Goal: Information Seeking & Learning: Learn about a topic

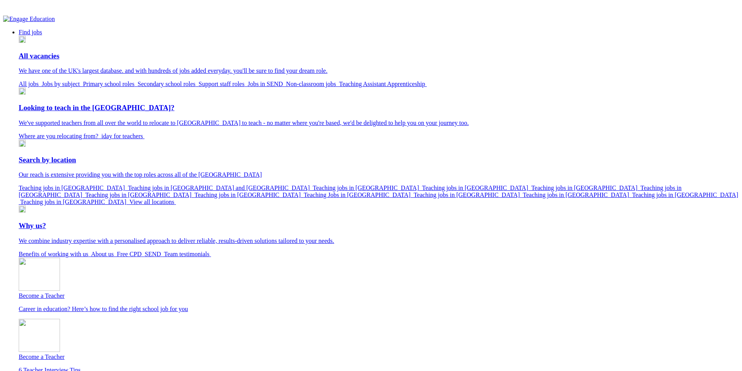
drag, startPoint x: 205, startPoint y: 4, endPoint x: 226, endPoint y: 2, distance: 21.1
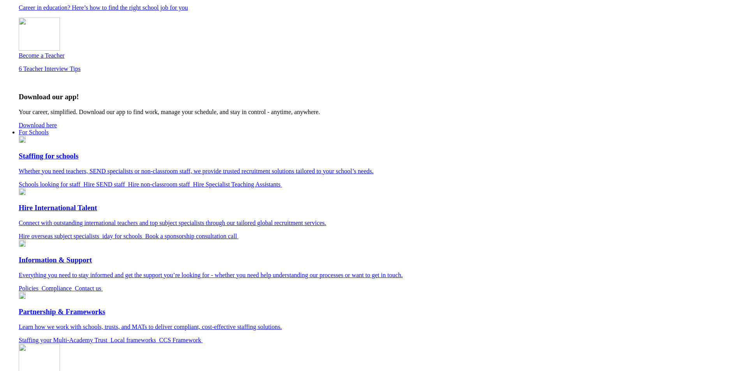
scroll to position [429, 0]
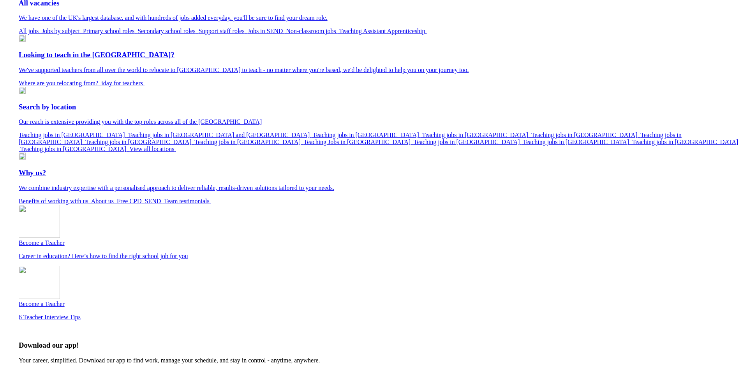
scroll to position [0, 0]
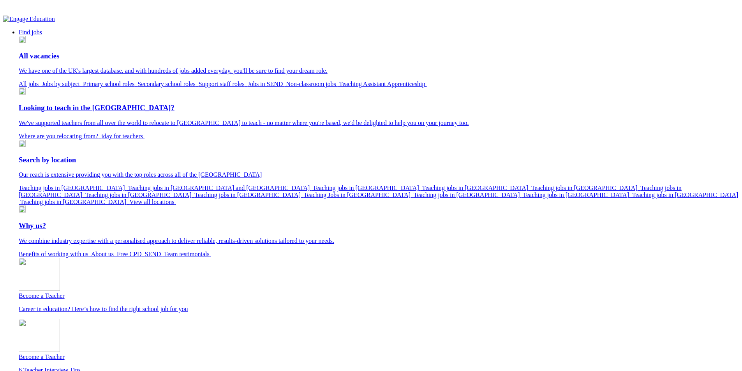
click at [55, 23] on img at bounding box center [29, 19] width 52 height 7
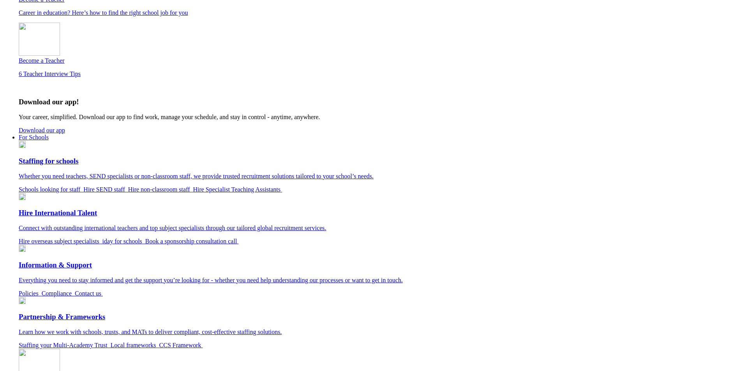
scroll to position [195, 0]
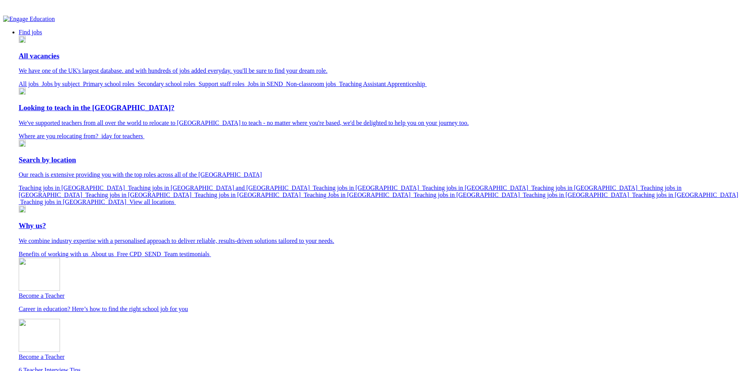
click at [91, 251] on link "Benefits of working with us" at bounding box center [55, 254] width 72 height 7
click at [55, 23] on img at bounding box center [29, 19] width 52 height 7
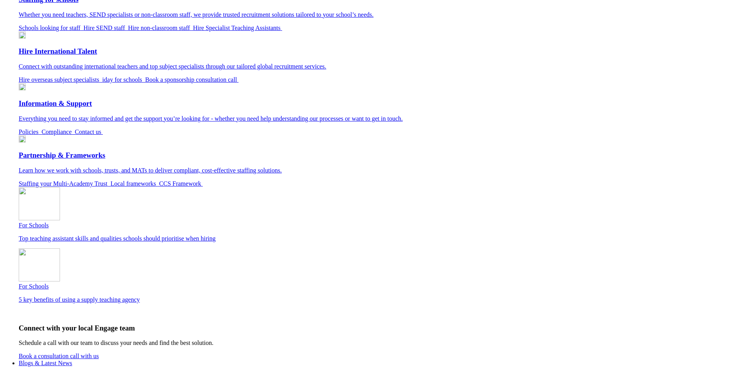
scroll to position [506, 0]
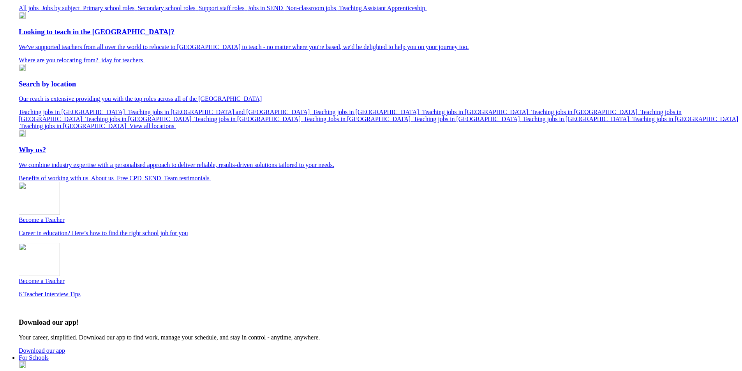
scroll to position [79, 0]
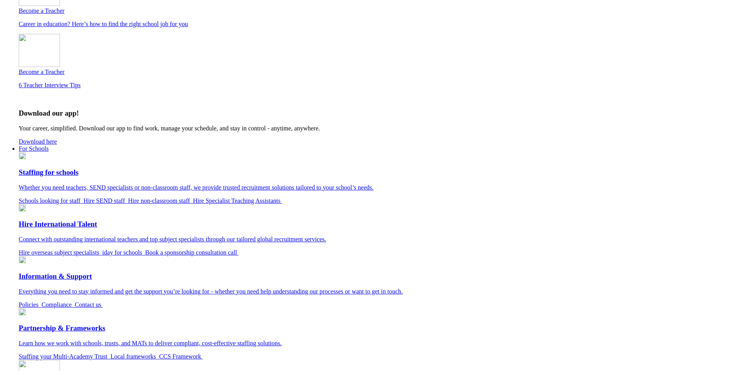
scroll to position [156, 0]
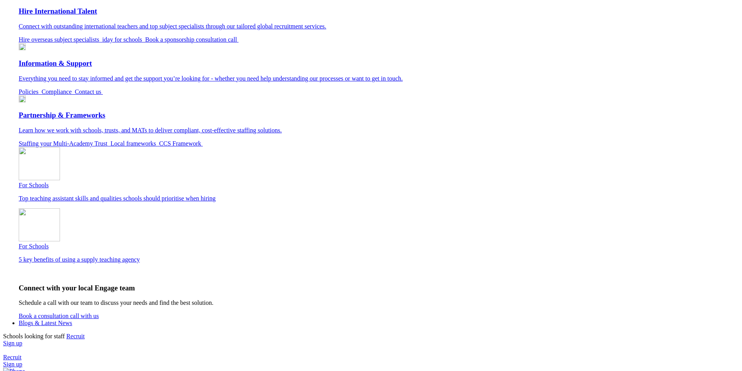
scroll to position [462, 0]
